Goal: Task Accomplishment & Management: Manage account settings

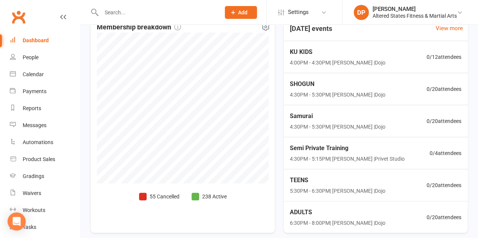
scroll to position [237, 0]
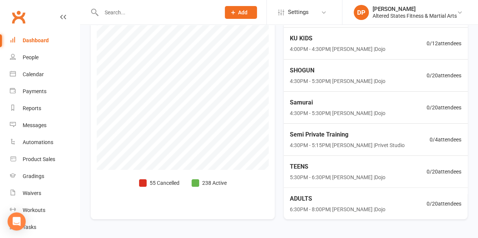
click at [31, 39] on div "Dashboard" at bounding box center [36, 40] width 26 height 6
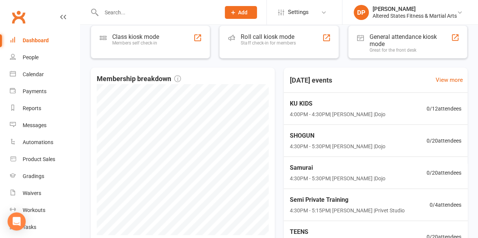
scroll to position [0, 0]
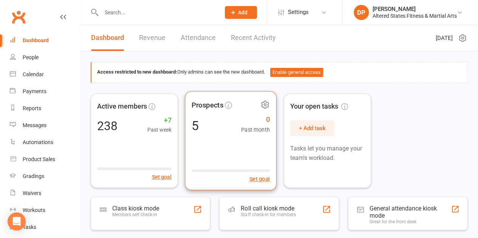
click at [204, 126] on div "5 0 Past month" at bounding box center [231, 125] width 78 height 17
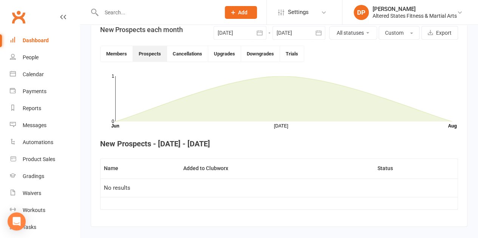
scroll to position [196, 0]
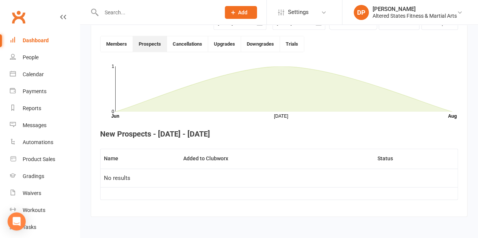
click at [199, 184] on td "No results" at bounding box center [278, 178] width 357 height 19
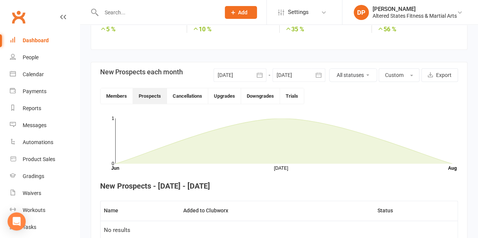
scroll to position [141, 0]
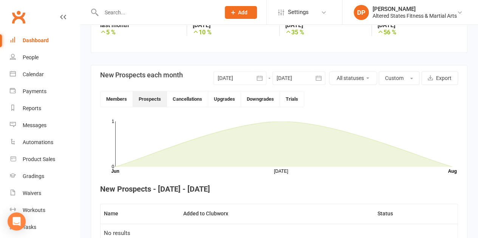
click at [258, 75] on icon "button" at bounding box center [260, 78] width 8 height 8
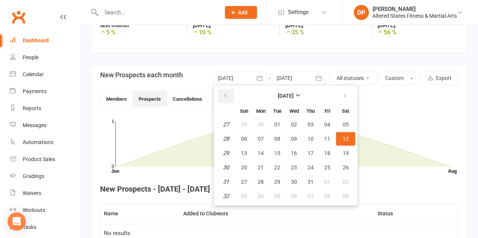
click at [227, 90] on button "button" at bounding box center [226, 96] width 16 height 14
click at [239, 122] on button "23" at bounding box center [244, 125] width 16 height 14
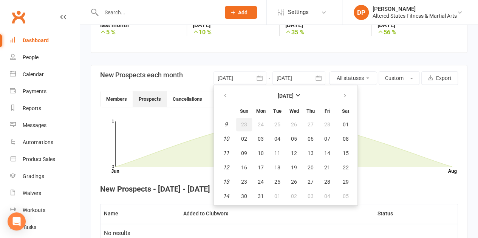
type input "[DATE]"
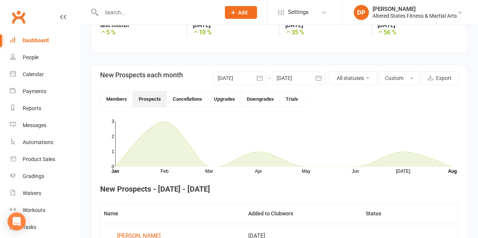
scroll to position [225, 0]
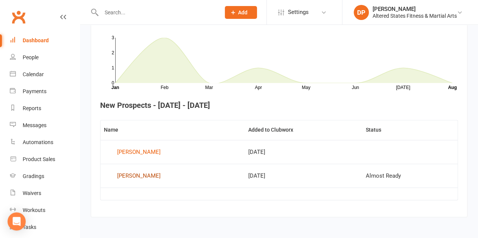
click at [144, 176] on div "[PERSON_NAME]" at bounding box center [138, 175] width 43 height 11
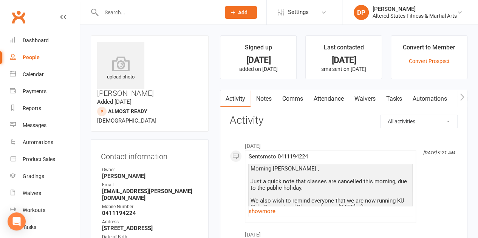
click at [331, 98] on link "Attendance" at bounding box center [328, 98] width 41 height 17
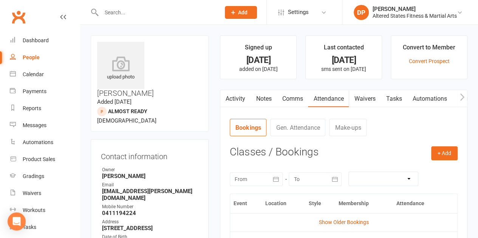
click at [464, 93] on icon "button" at bounding box center [462, 97] width 5 height 8
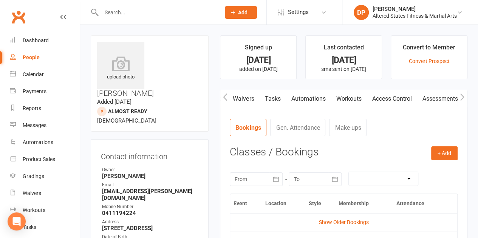
scroll to position [0, 121]
click at [463, 94] on icon "button" at bounding box center [462, 97] width 5 height 8
click at [225, 99] on icon "button" at bounding box center [225, 97] width 4 height 7
click at [225, 100] on icon "button" at bounding box center [225, 97] width 5 height 8
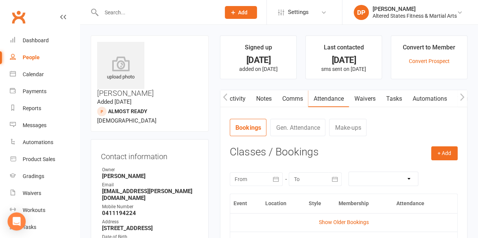
scroll to position [0, 0]
click at [225, 100] on icon "button" at bounding box center [225, 97] width 5 height 8
click at [42, 42] on div "Dashboard" at bounding box center [36, 40] width 26 height 6
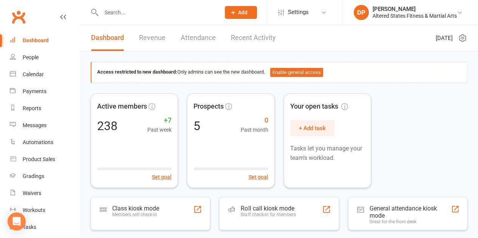
click at [154, 38] on link "Revenue" at bounding box center [152, 38] width 26 height 26
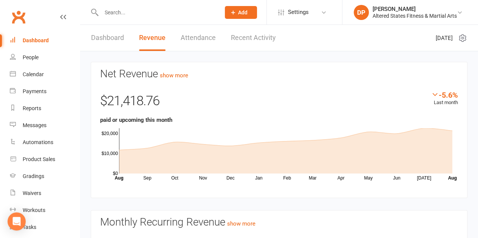
click at [116, 9] on input "text" at bounding box center [157, 12] width 116 height 11
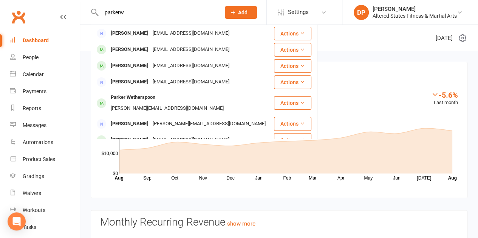
type input "parkerw"
click at [137, 105] on div "[PERSON_NAME] Wetherspoon [EMAIL_ADDRESS][DOMAIN_NAME]" at bounding box center [182, 103] width 182 height 25
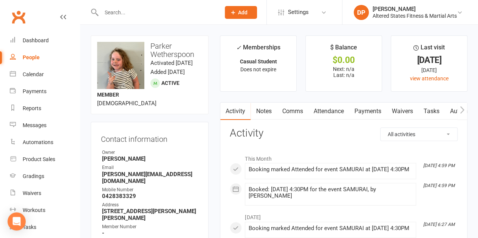
click at [366, 108] on link "Payments" at bounding box center [367, 111] width 37 height 17
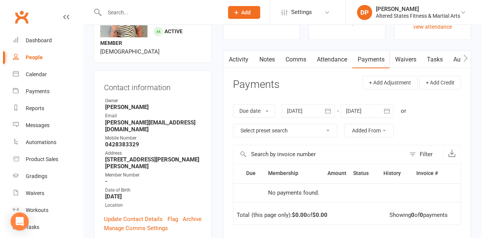
scroll to position [51, 0]
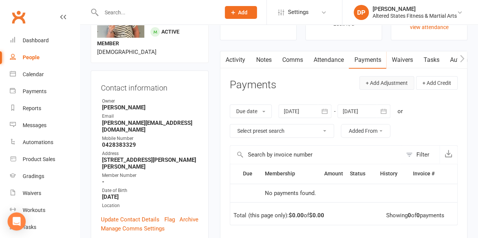
click at [397, 84] on button "+ Add Adjustment" at bounding box center [386, 83] width 55 height 14
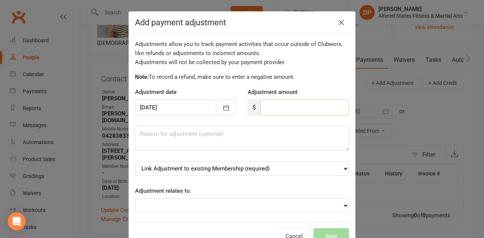
click at [262, 105] on input "number" at bounding box center [304, 108] width 89 height 16
click at [222, 105] on icon "button" at bounding box center [226, 108] width 8 height 8
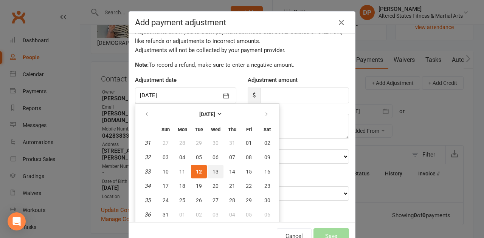
click at [212, 173] on span "13" at bounding box center [215, 172] width 6 height 6
type input "[DATE]"
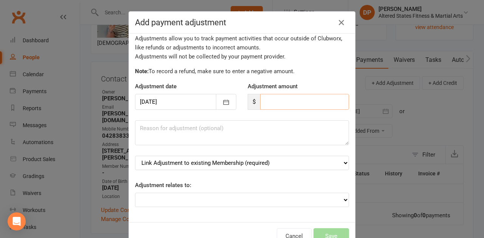
click at [260, 103] on input "number" at bounding box center [304, 102] width 89 height 16
type input "10"
click at [250, 136] on textarea at bounding box center [242, 133] width 214 height 25
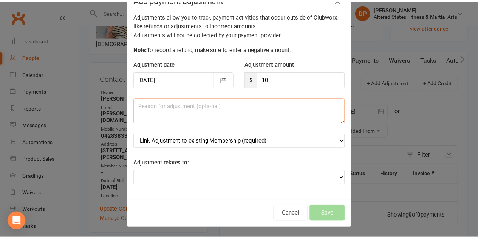
scroll to position [23, 0]
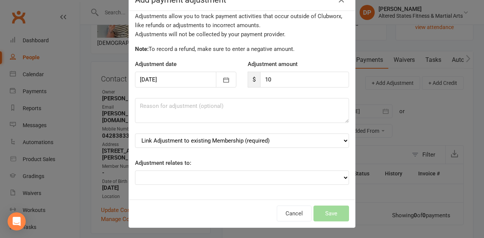
click at [404, 99] on div "Add payment adjustment Adjustments allow you to track payment activities that o…" at bounding box center [242, 119] width 484 height 238
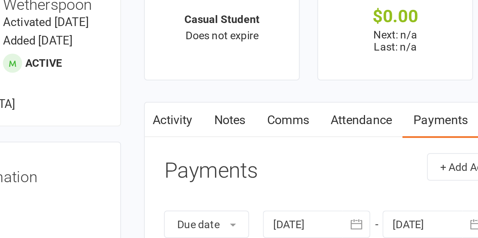
scroll to position [0, 0]
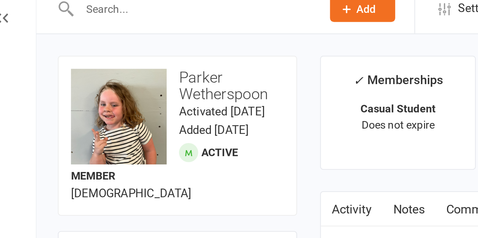
click at [158, 75] on div "upload photo change photo [PERSON_NAME] Activated [DATE] Added [DATE] Active me…" at bounding box center [150, 75] width 118 height 79
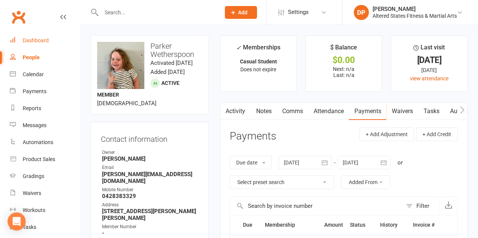
click at [40, 37] on link "Dashboard" at bounding box center [45, 40] width 70 height 17
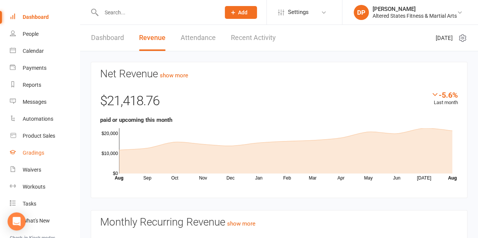
scroll to position [29, 0]
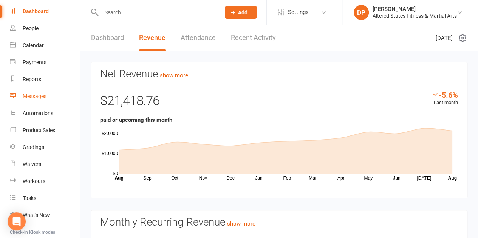
click at [31, 93] on div "Messages" at bounding box center [35, 96] width 24 height 6
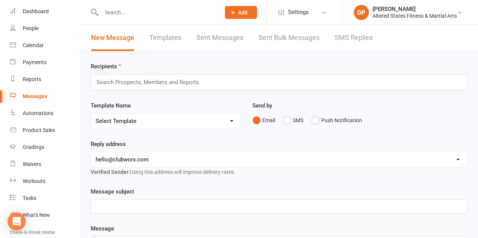
click at [456, 157] on select "[EMAIL_ADDRESS][DOMAIN_NAME] [EMAIL_ADDRESS][DOMAIN_NAME] [EMAIL_ADDRESS][DOMAI…" at bounding box center [279, 159] width 376 height 15
select select "1"
click at [91, 152] on select "[EMAIL_ADDRESS][DOMAIN_NAME] [EMAIL_ADDRESS][DOMAIN_NAME] [EMAIL_ADDRESS][DOMAI…" at bounding box center [279, 159] width 376 height 15
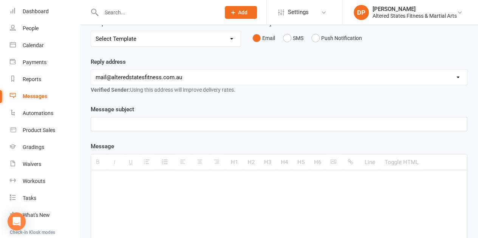
scroll to position [82, 0]
click at [104, 76] on select "[EMAIL_ADDRESS][DOMAIN_NAME] [EMAIL_ADDRESS][DOMAIN_NAME] [EMAIL_ADDRESS][DOMAI…" at bounding box center [279, 77] width 376 height 15
click at [106, 76] on select "[EMAIL_ADDRESS][DOMAIN_NAME] [EMAIL_ADDRESS][DOMAIN_NAME] [EMAIL_ADDRESS][DOMAI…" at bounding box center [279, 77] width 376 height 15
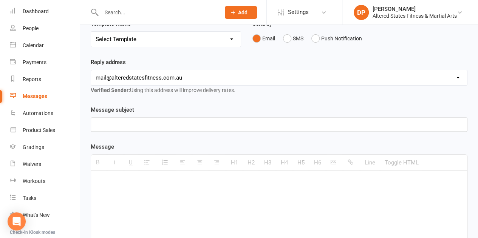
click at [165, 117] on div at bounding box center [279, 124] width 377 height 14
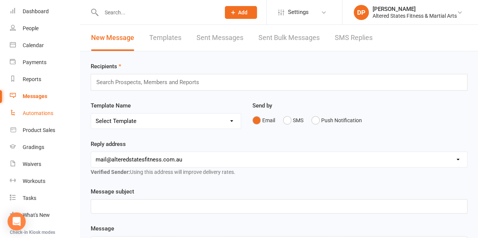
scroll to position [29, 0]
click at [53, 50] on link "Calendar" at bounding box center [45, 45] width 70 height 17
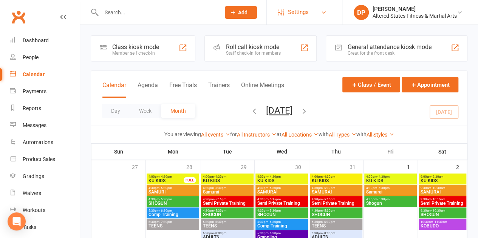
click at [321, 6] on link "Settings" at bounding box center [304, 12] width 53 height 17
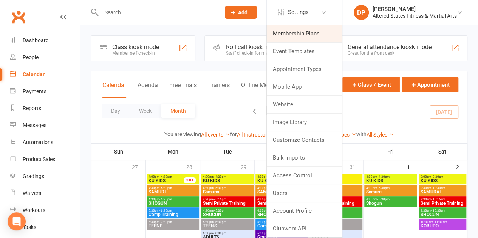
click at [311, 31] on link "Membership Plans" at bounding box center [304, 33] width 75 height 17
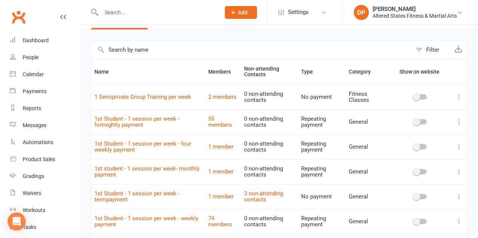
scroll to position [23, 0]
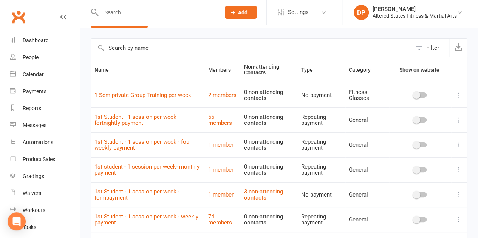
click at [138, 77] on th "Name" at bounding box center [148, 69] width 114 height 25
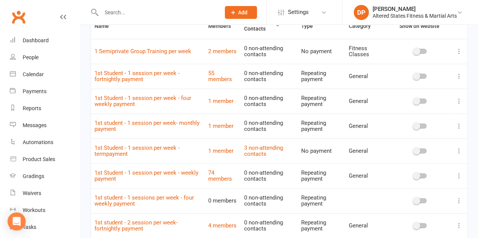
scroll to position [65, 0]
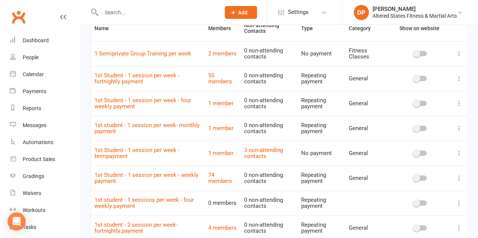
click at [186, 128] on td "1st student - 1 session per week- monthly payment" at bounding box center [148, 128] width 114 height 25
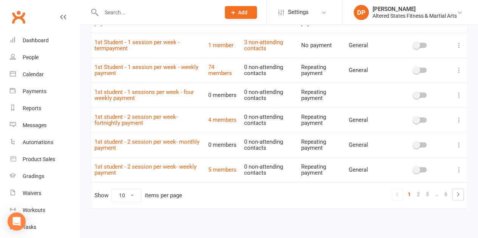
scroll to position [172, 0]
click at [417, 193] on link "2" at bounding box center [418, 195] width 9 height 11
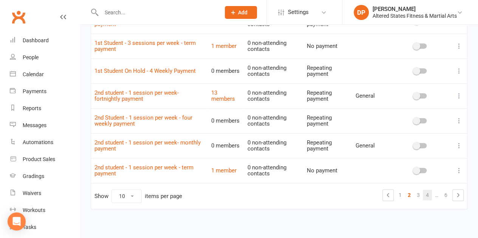
click at [427, 195] on link "4" at bounding box center [427, 195] width 9 height 11
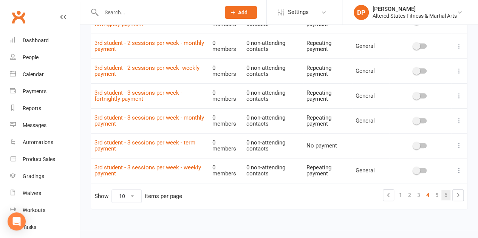
click at [445, 192] on link "6" at bounding box center [445, 195] width 9 height 11
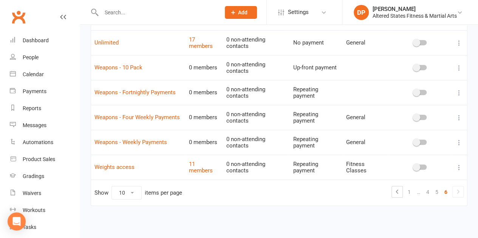
scroll to position [146, 0]
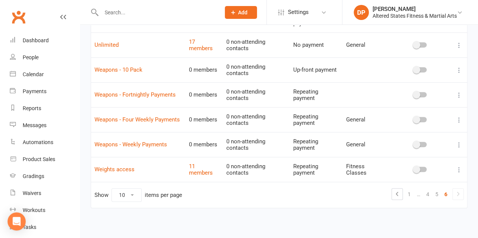
click at [134, 195] on select "10 25 50 100" at bounding box center [126, 195] width 29 height 13
click at [112, 189] on select "10 25 50 100" at bounding box center [126, 195] width 29 height 13
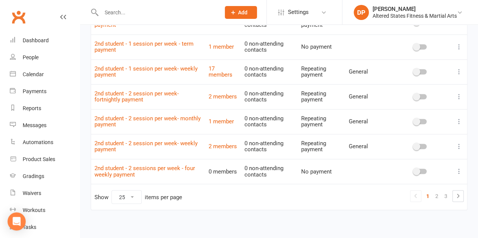
scroll to position [545, 0]
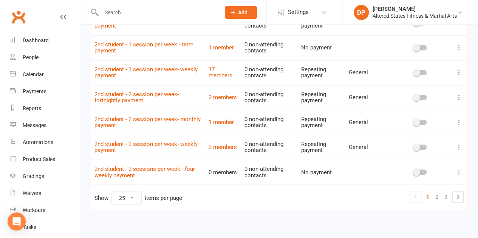
click at [133, 192] on select "10 25 50 100" at bounding box center [126, 198] width 29 height 13
select select "50"
click at [112, 192] on select "10 25 50 100" at bounding box center [126, 198] width 29 height 13
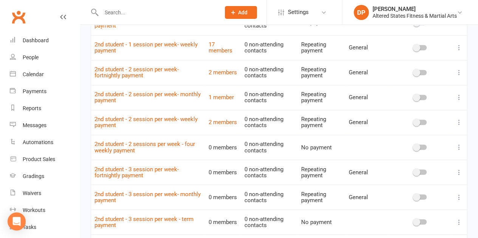
scroll to position [569, 0]
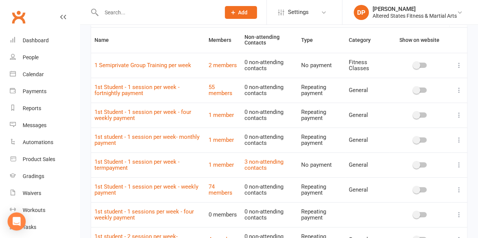
scroll to position [0, 0]
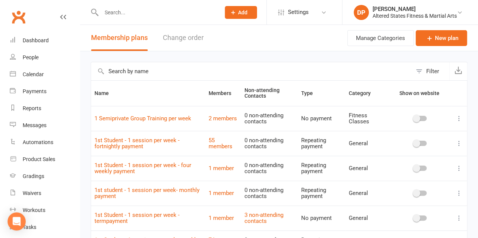
click at [212, 123] on td "2 members" at bounding box center [223, 118] width 36 height 25
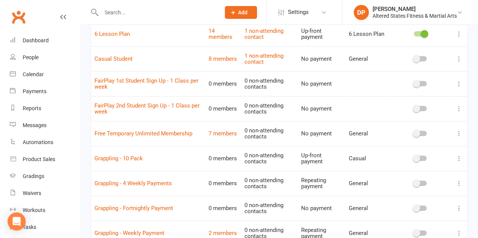
scroll to position [1078, 0]
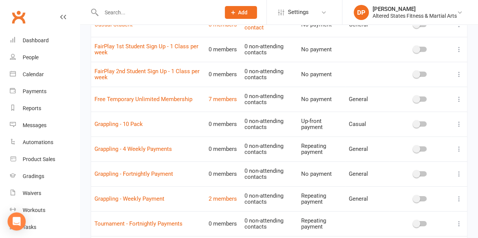
click at [158, 137] on td "Grappling - 4 Weekly Payments" at bounding box center [148, 149] width 114 height 25
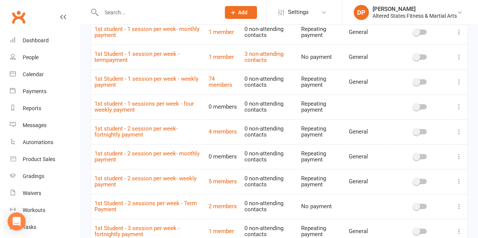
scroll to position [162, 0]
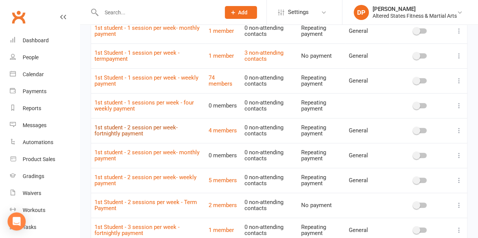
click at [141, 124] on link "1st student - 2 session per week- fortnightly payment" at bounding box center [135, 130] width 83 height 13
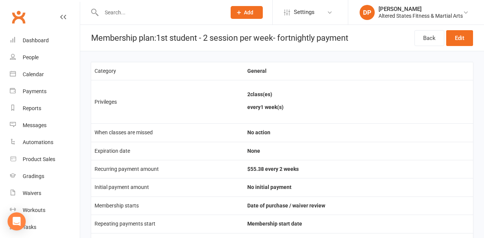
select select "50"
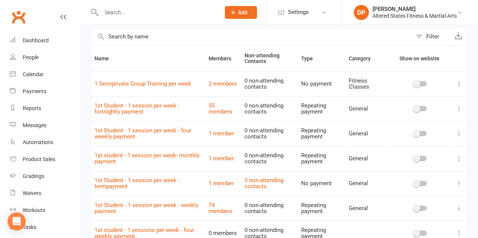
scroll to position [38, 0]
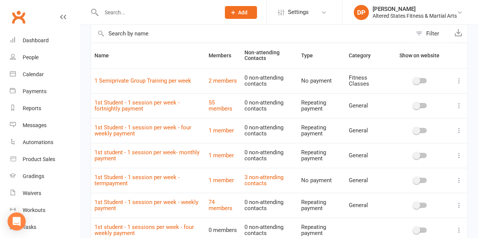
click at [202, 177] on td "1st Student - 1 session per week - termpayment" at bounding box center [148, 180] width 114 height 25
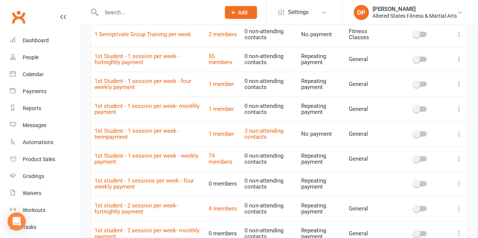
scroll to position [97, 0]
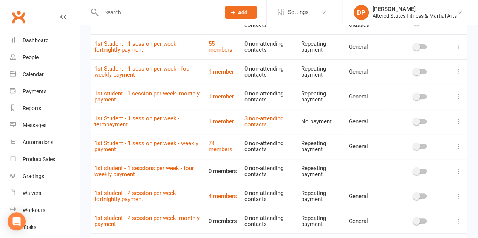
click at [205, 180] on td "0 members" at bounding box center [223, 171] width 36 height 25
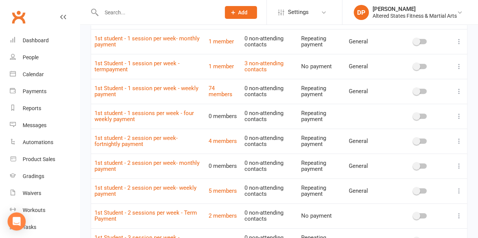
scroll to position [148, 0]
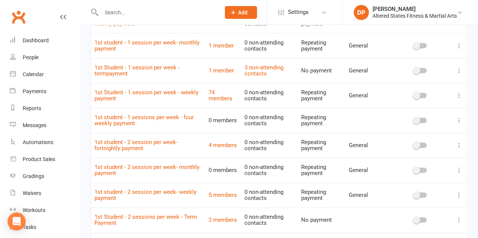
click at [207, 158] on td "0 members" at bounding box center [223, 170] width 36 height 25
click at [223, 144] on link "4 members" at bounding box center [223, 145] width 28 height 7
